Goal: Communication & Community: Answer question/provide support

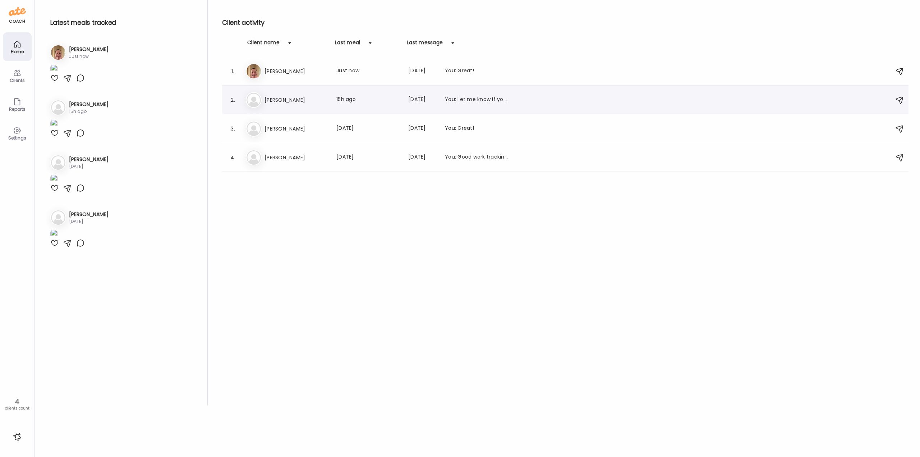
click at [284, 101] on h3 "[PERSON_NAME]" at bounding box center [296, 100] width 63 height 9
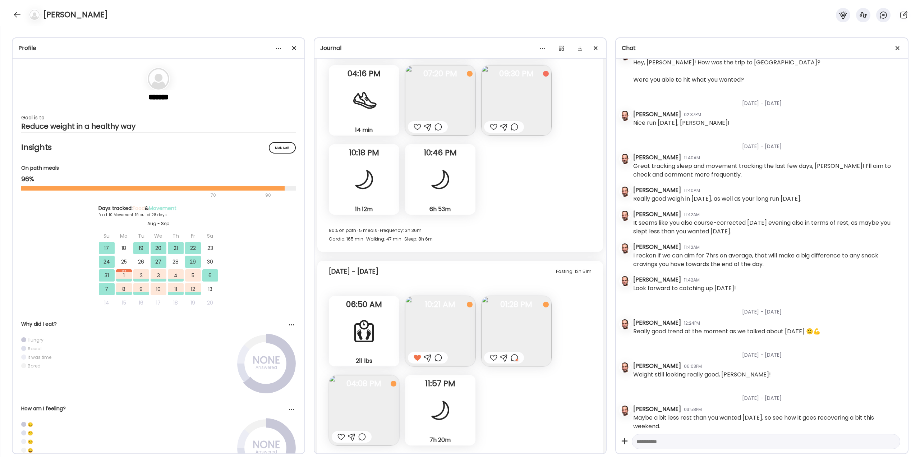
scroll to position [6761, 0]
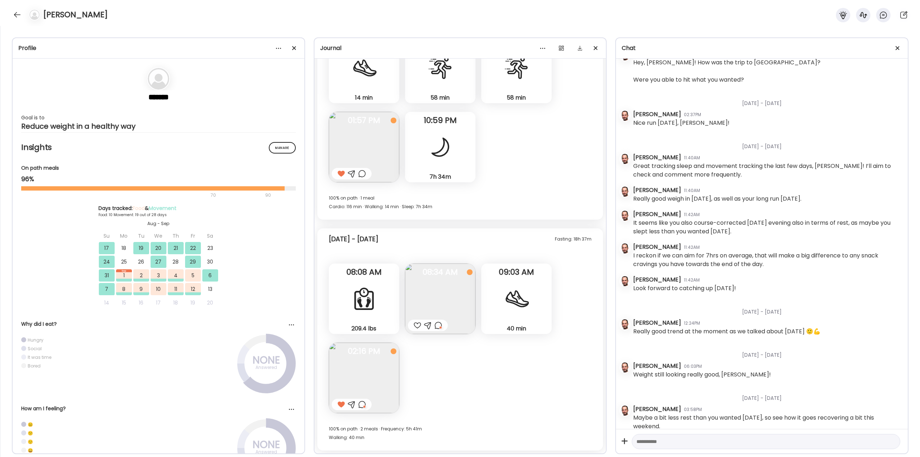
click at [10, 18] on div "[PERSON_NAME]" at bounding box center [460, 13] width 920 height 26
click at [18, 18] on div at bounding box center [18, 15] width 12 height 12
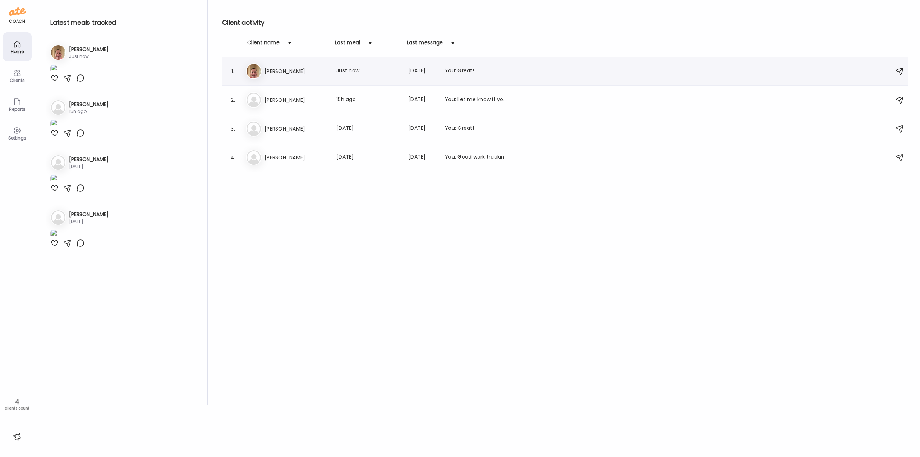
click at [278, 71] on h3 "[PERSON_NAME]" at bounding box center [296, 71] width 63 height 9
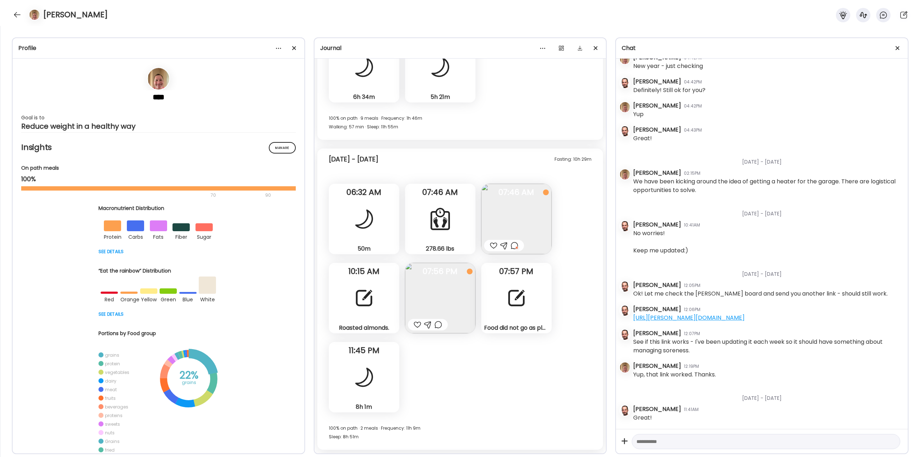
scroll to position [15688, 0]
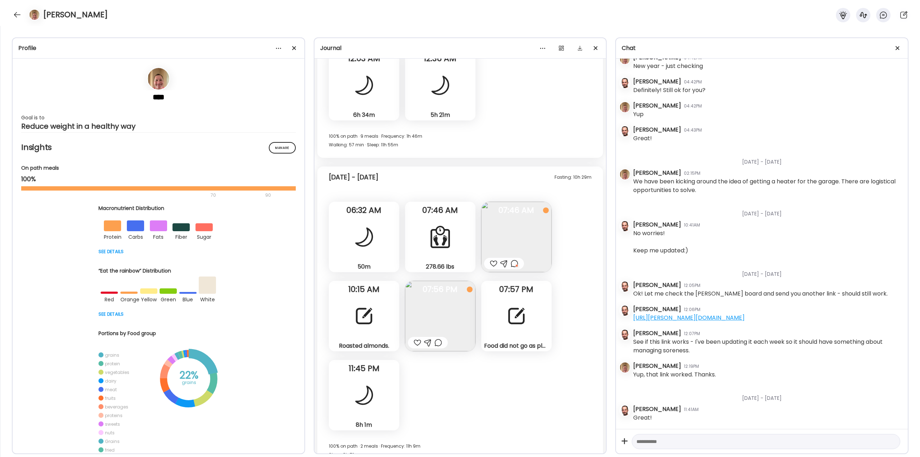
click at [513, 317] on div at bounding box center [517, 316] width 26 height 26
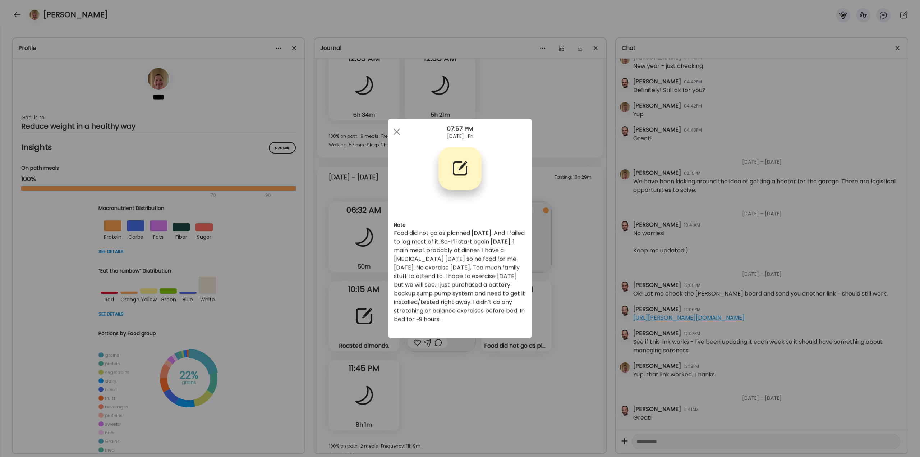
click at [566, 302] on div "Ate Coach Dashboard Wahoo! It’s official Take a moment to set up your Coach Pro…" at bounding box center [460, 228] width 920 height 457
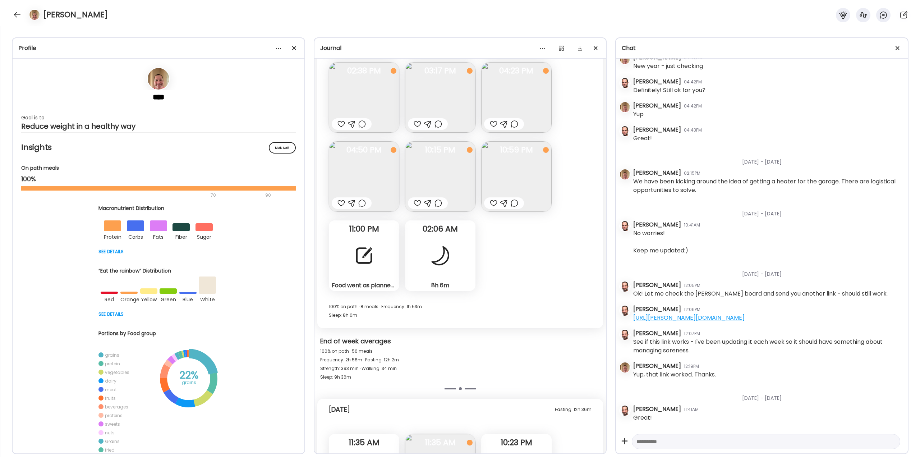
scroll to position [16299, 0]
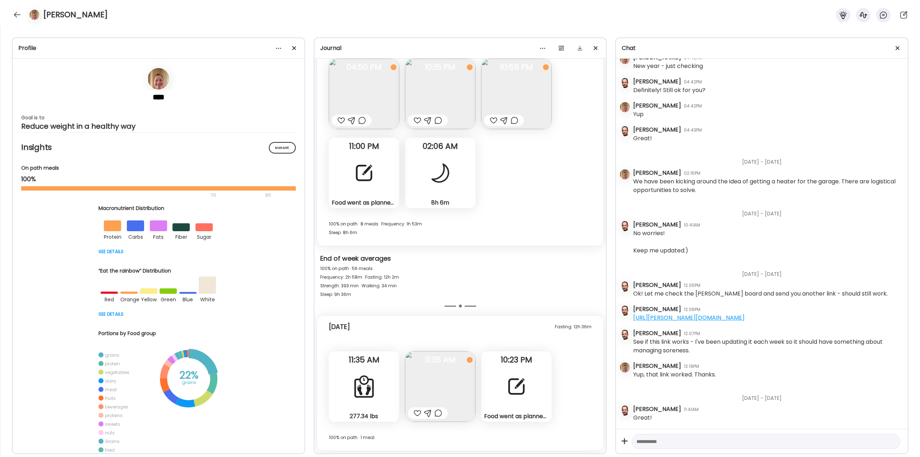
click at [423, 380] on img at bounding box center [440, 386] width 70 height 70
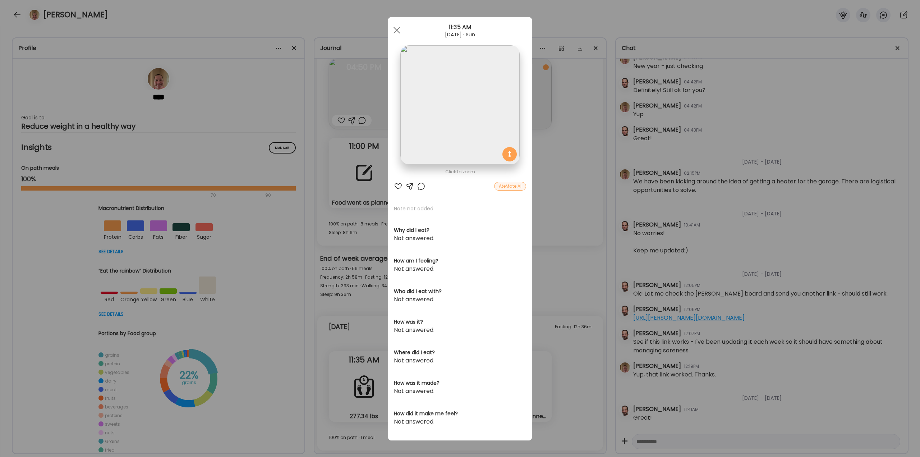
click at [557, 300] on div "Ate Coach Dashboard Wahoo! It’s official Take a moment to set up your Coach Pro…" at bounding box center [460, 228] width 920 height 457
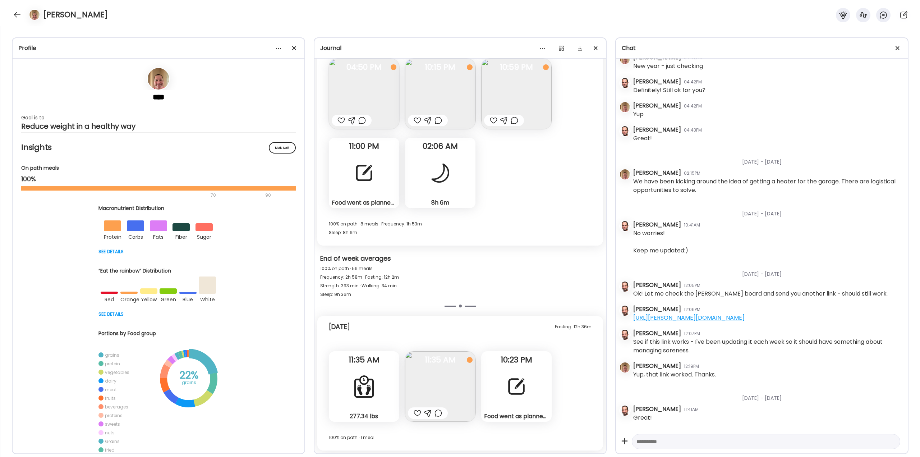
click at [537, 375] on div "Food went as planned [DATE] - I didn’t eat anything. [DATE] is my [MEDICAL_DATA…" at bounding box center [516, 386] width 70 height 70
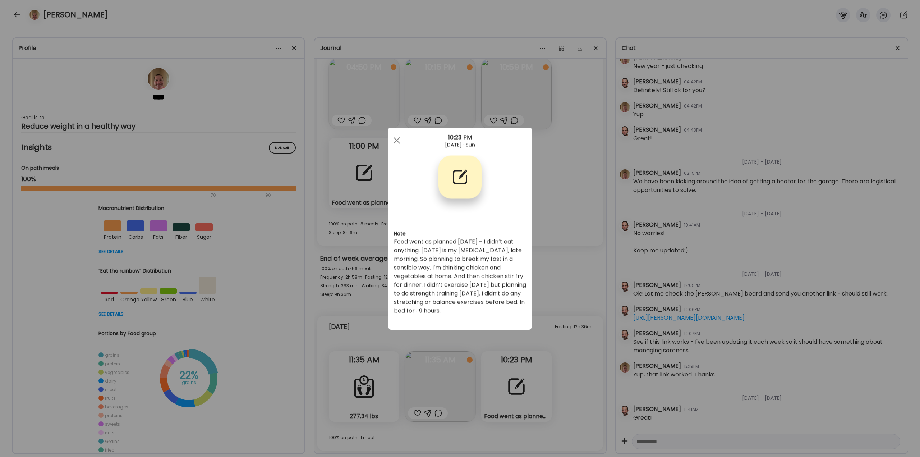
click at [540, 306] on div "Ate Coach Dashboard Wahoo! It’s official Take a moment to set up your Coach Pro…" at bounding box center [460, 228] width 920 height 457
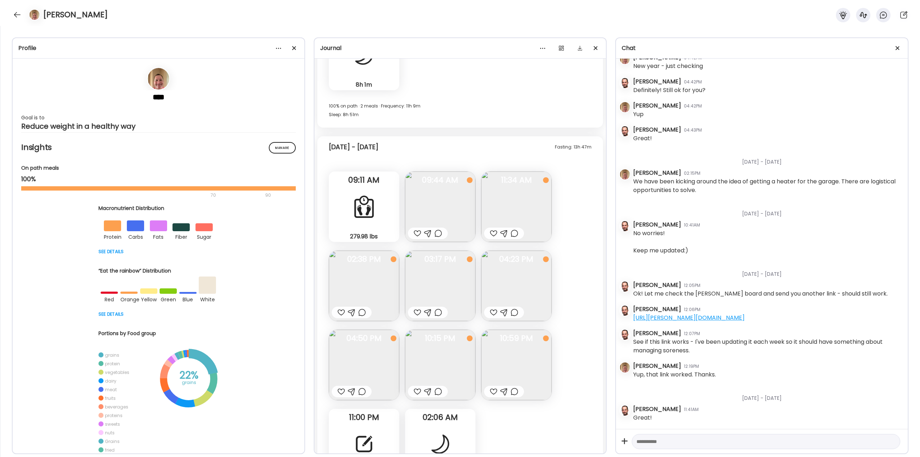
scroll to position [15975, 0]
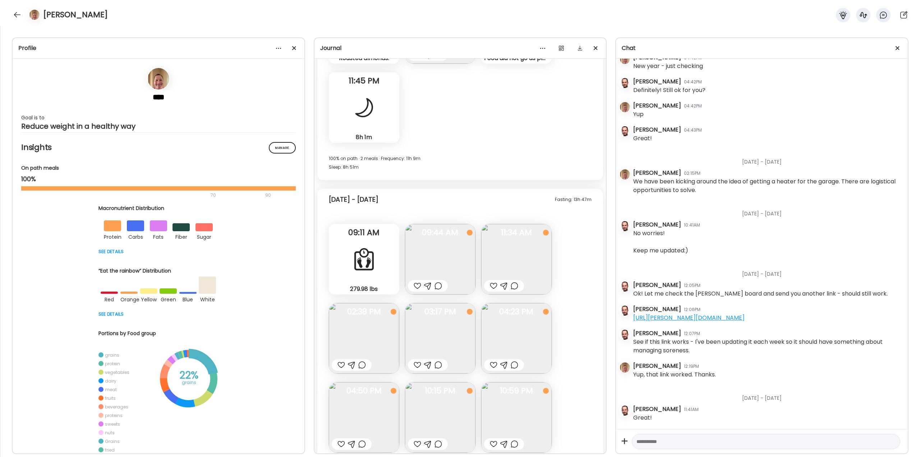
click at [439, 287] on div at bounding box center [439, 285] width 8 height 9
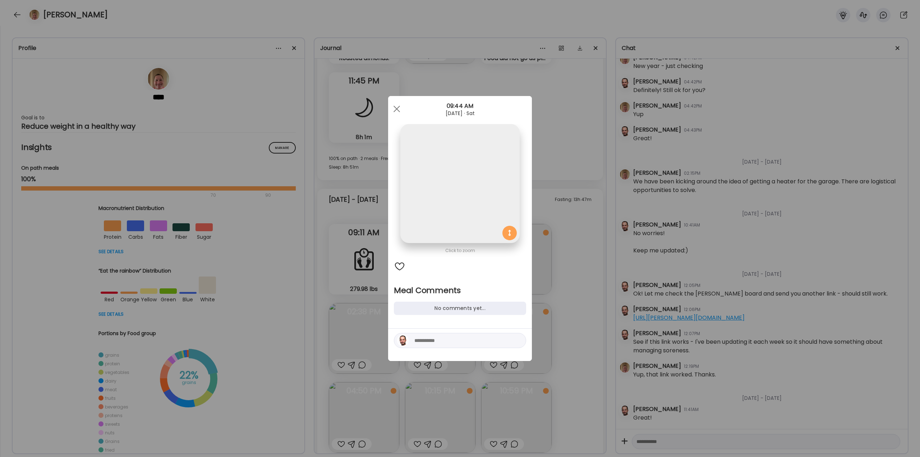
click at [446, 343] on textarea at bounding box center [462, 340] width 97 height 9
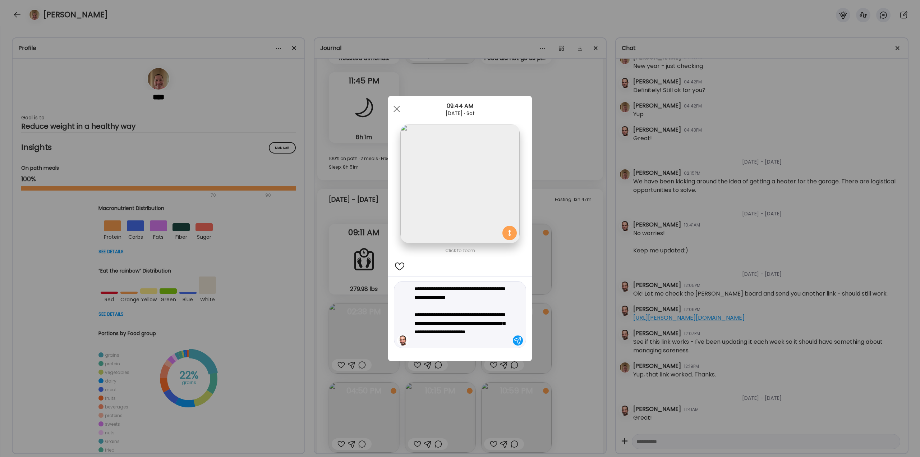
type textarea "**********"
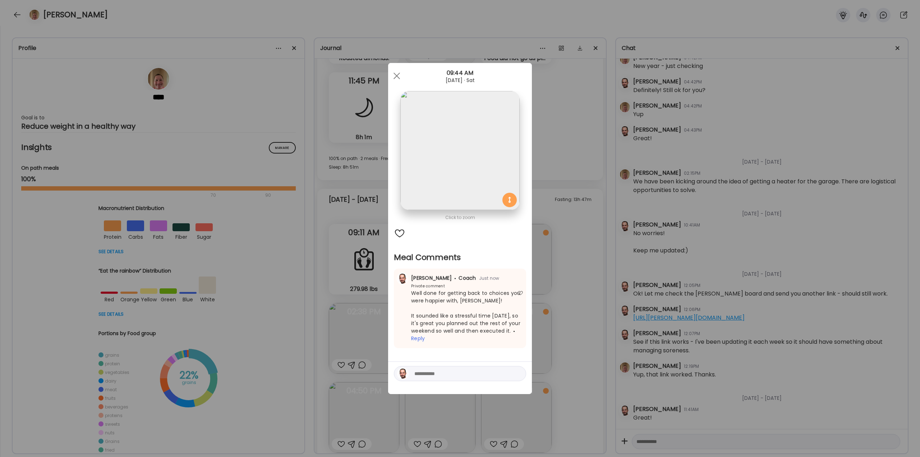
click at [598, 275] on div "Ate Coach Dashboard Wahoo! It’s official Take a moment to set up your Coach Pro…" at bounding box center [460, 228] width 920 height 457
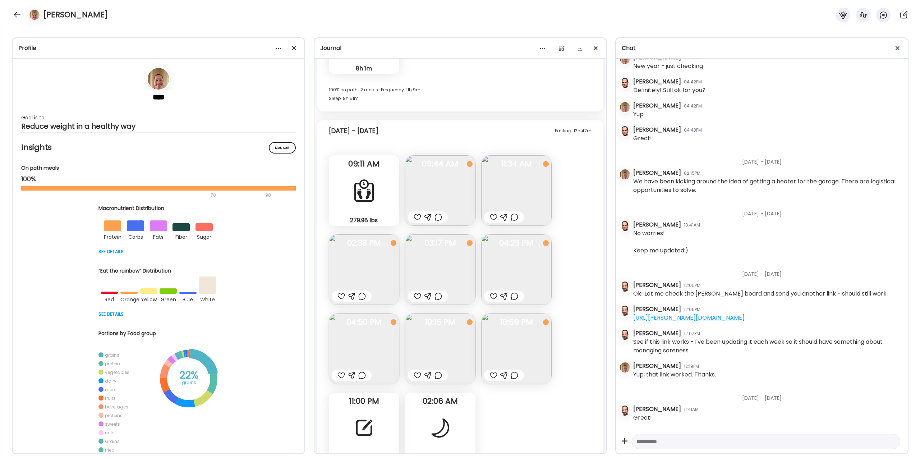
scroll to position [16047, 0]
click at [543, 262] on img at bounding box center [516, 266] width 70 height 70
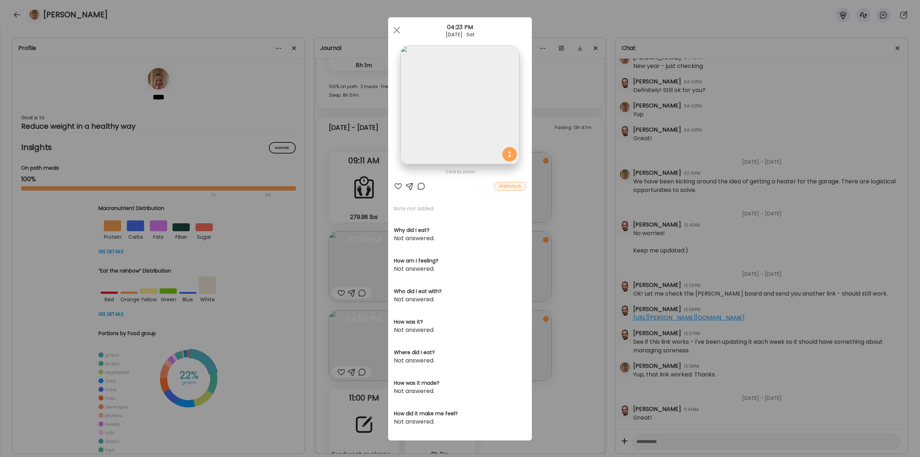
click at [561, 269] on div "Ate Coach Dashboard Wahoo! It’s official Take a moment to set up your Coach Pro…" at bounding box center [460, 228] width 920 height 457
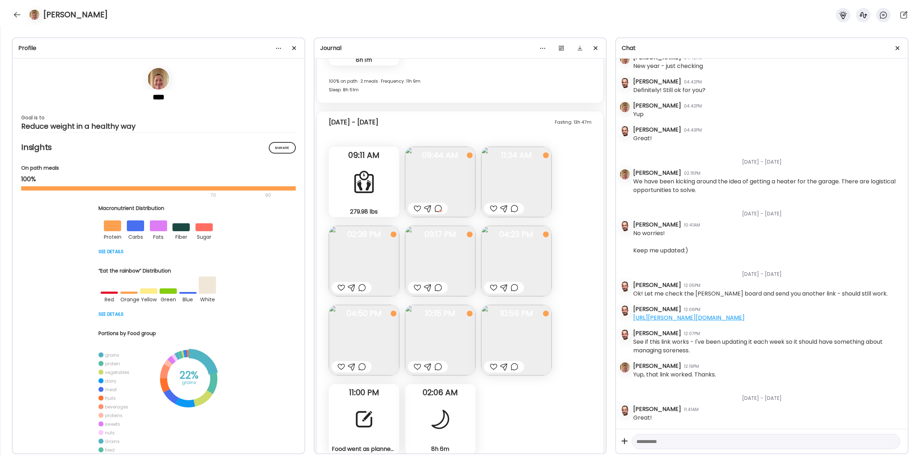
scroll to position [16083, 0]
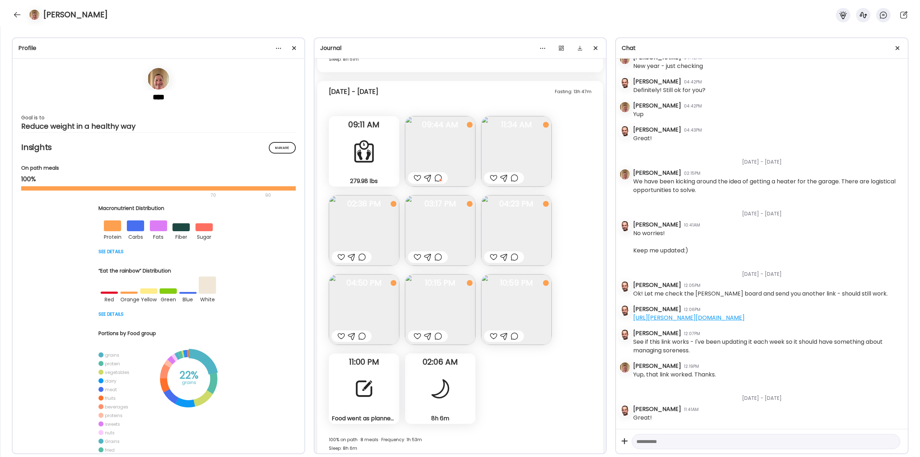
click at [339, 256] on div at bounding box center [342, 257] width 8 height 9
click at [416, 256] on div at bounding box center [418, 257] width 8 height 9
click at [512, 257] on div at bounding box center [515, 257] width 8 height 9
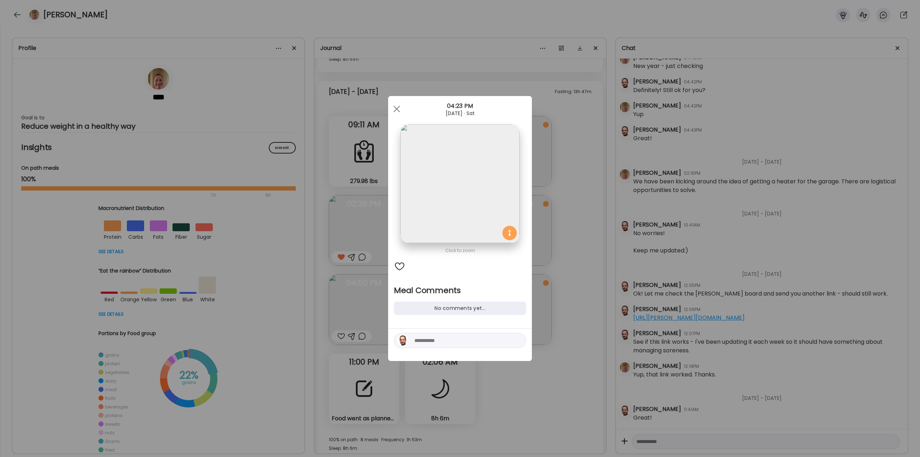
click at [462, 336] on textarea at bounding box center [462, 340] width 97 height 9
type textarea "**********"
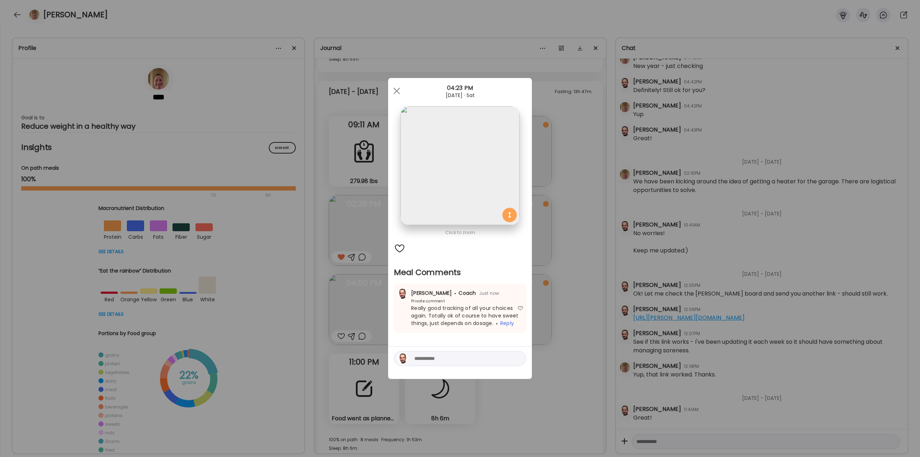
click at [551, 303] on div "Ate Coach Dashboard Wahoo! It’s official Take a moment to set up your Coach Pro…" at bounding box center [460, 228] width 920 height 457
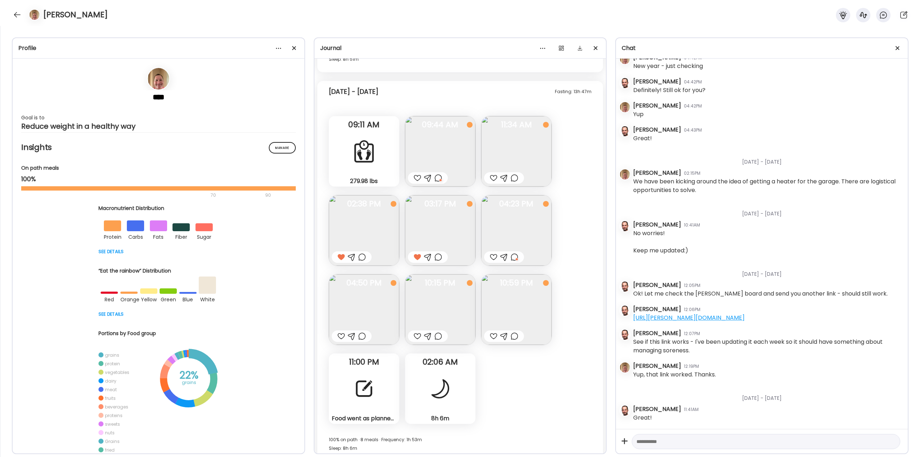
click at [341, 335] on div at bounding box center [342, 336] width 8 height 9
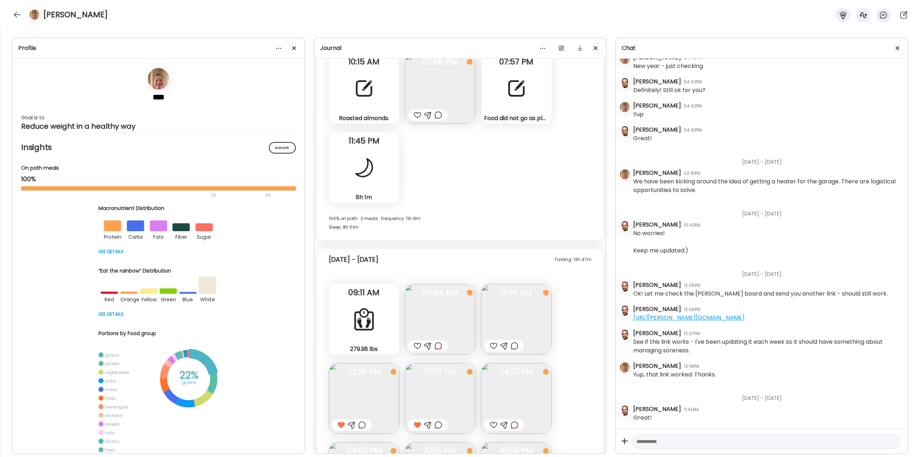
scroll to position [15904, 0]
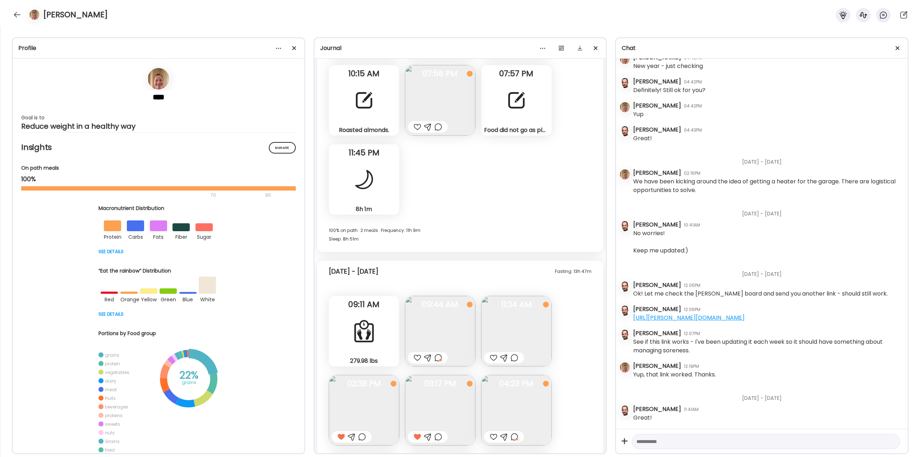
click at [520, 118] on div "Food did not go as planned [DATE]. And I failed to log most of it. So-I’ll star…" at bounding box center [516, 100] width 70 height 70
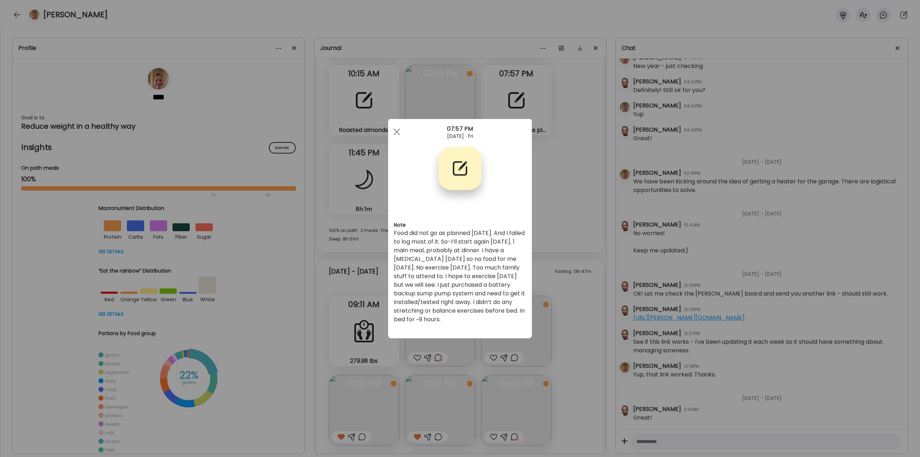
click at [545, 196] on div "Ate Coach Dashboard Wahoo! It’s official Take a moment to set up your Coach Pro…" at bounding box center [460, 228] width 920 height 457
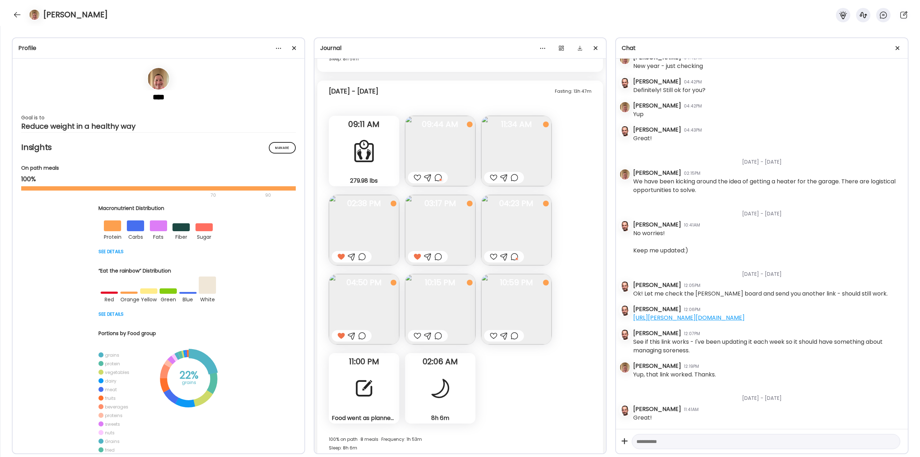
scroll to position [16083, 0]
click at [438, 335] on div at bounding box center [439, 336] width 8 height 9
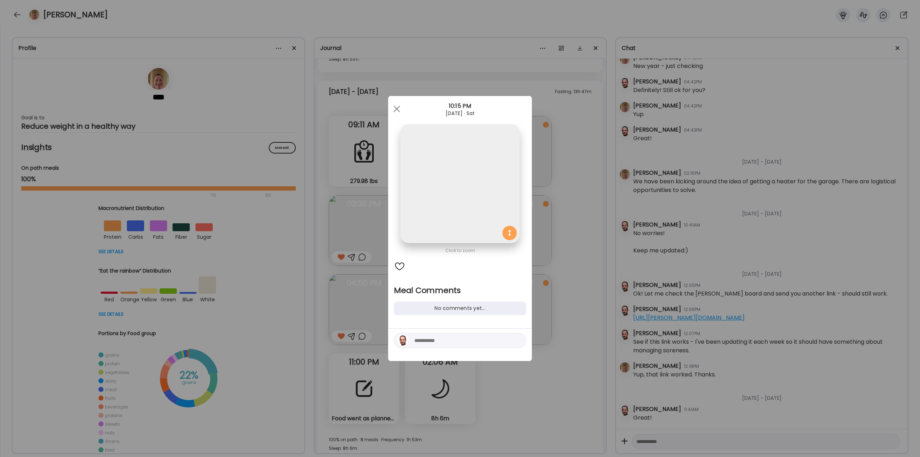
click at [445, 340] on textarea at bounding box center [462, 340] width 97 height 9
type textarea "**********"
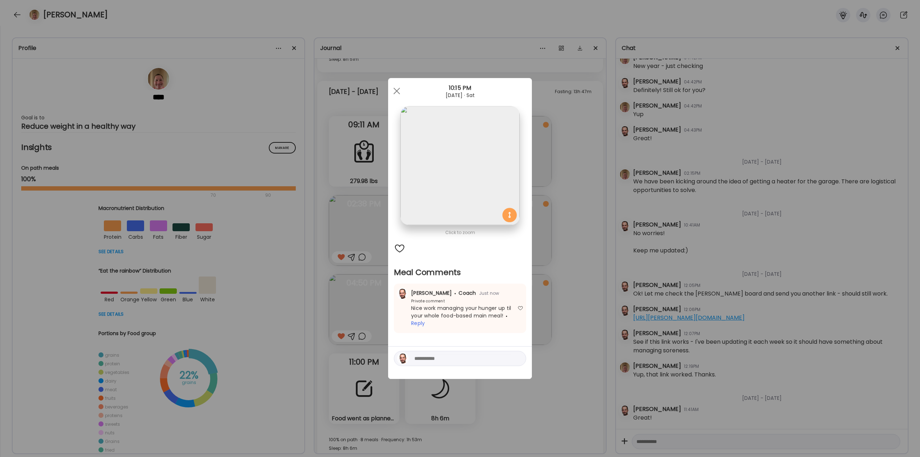
click at [582, 314] on div "Ate Coach Dashboard Wahoo! It’s official Take a moment to set up your Coach Pro…" at bounding box center [460, 228] width 920 height 457
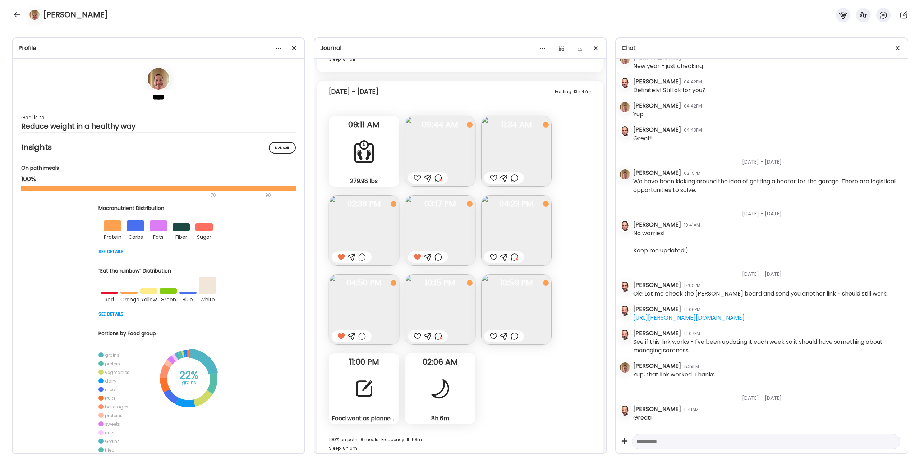
click at [494, 336] on div at bounding box center [494, 336] width 8 height 9
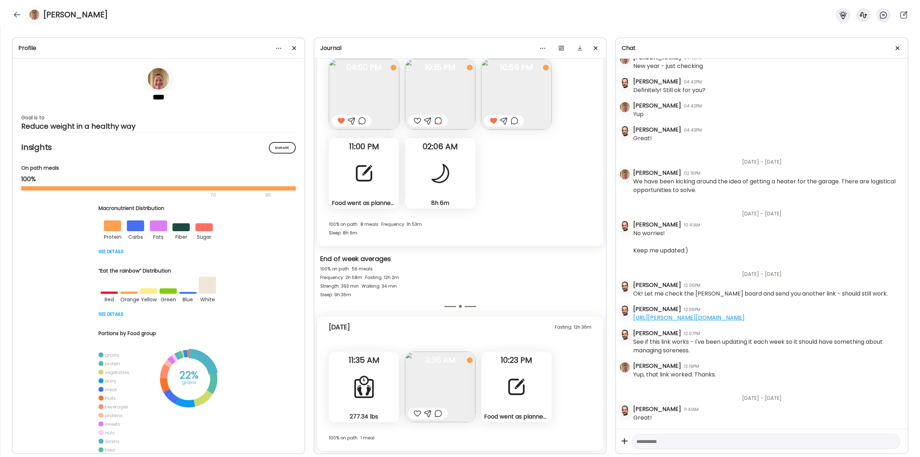
scroll to position [16299, 0]
click at [418, 413] on div at bounding box center [418, 413] width 8 height 9
click at [521, 382] on div at bounding box center [517, 386] width 26 height 26
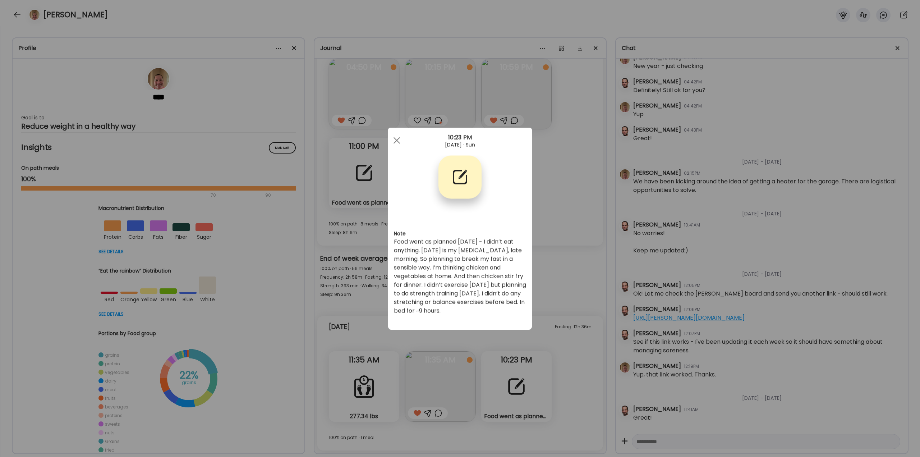
click at [533, 327] on div "Ate Coach Dashboard Wahoo! It’s official Take a moment to set up your Coach Pro…" at bounding box center [460, 228] width 920 height 457
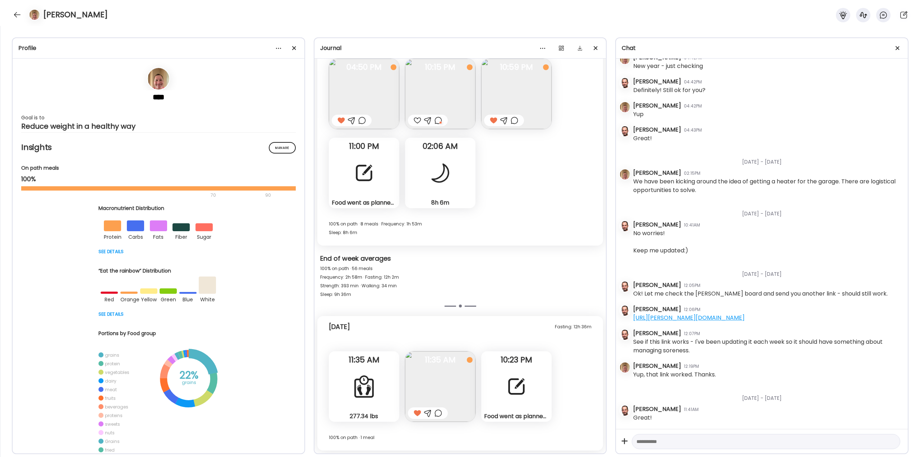
click at [437, 417] on div at bounding box center [428, 413] width 40 height 12
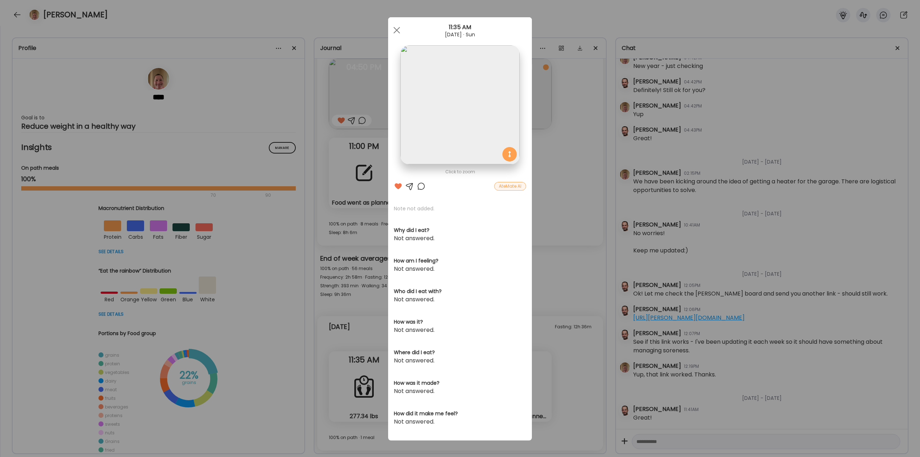
click at [418, 186] on div at bounding box center [421, 186] width 9 height 9
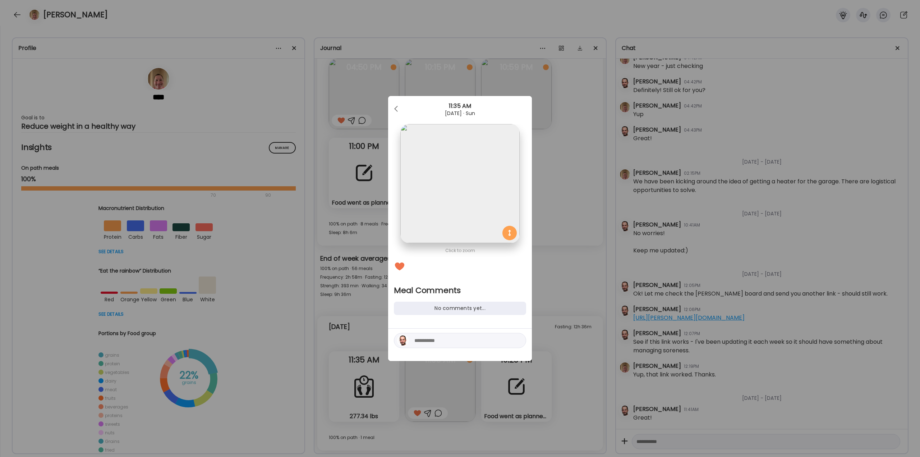
click at [447, 343] on textarea at bounding box center [462, 340] width 97 height 9
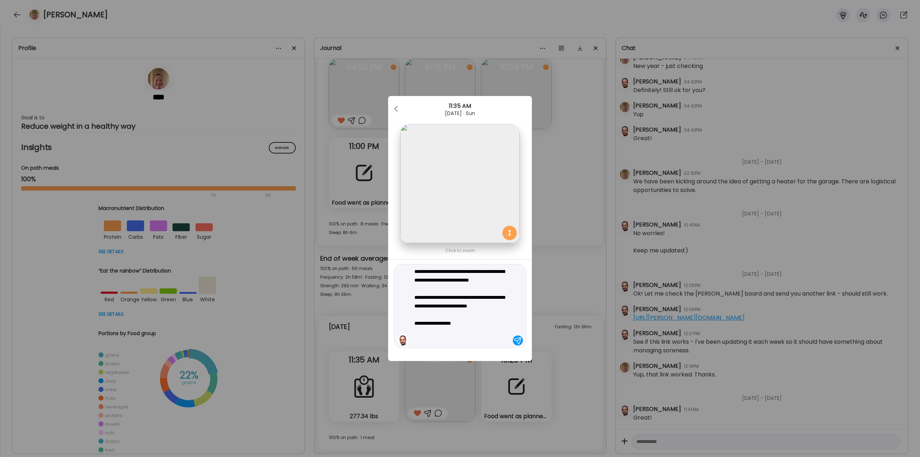
type textarea "**********"
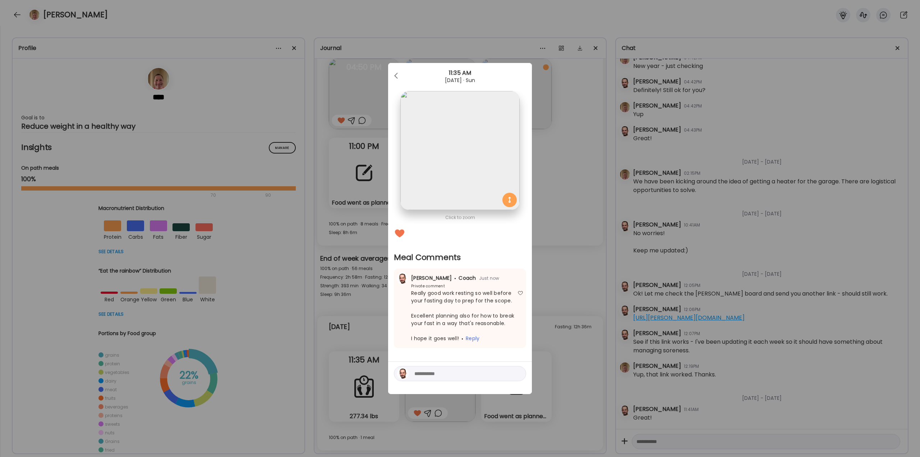
click at [584, 238] on div "Ate Coach Dashboard Wahoo! It’s official Take a moment to set up your Coach Pro…" at bounding box center [460, 228] width 920 height 457
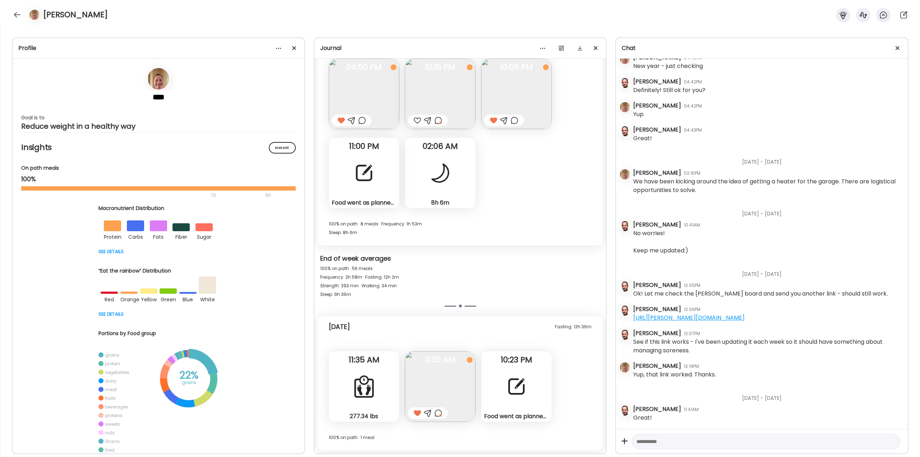
click at [11, 14] on div "[PERSON_NAME]" at bounding box center [460, 13] width 920 height 26
click at [14, 14] on div at bounding box center [18, 15] width 12 height 12
